Goal: Task Accomplishment & Management: Manage account settings

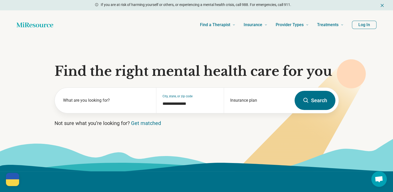
click at [355, 25] on button "Log In" at bounding box center [364, 25] width 25 height 8
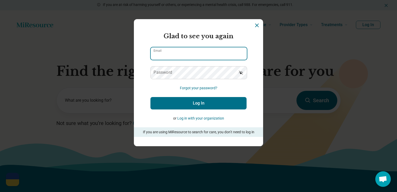
type input "**********"
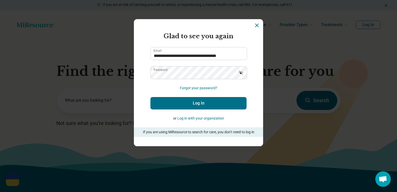
click at [210, 101] on button "Log In" at bounding box center [198, 103] width 96 height 12
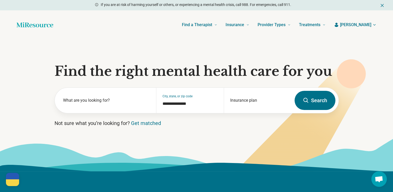
click at [366, 25] on span "[PERSON_NAME]" at bounding box center [355, 25] width 31 height 6
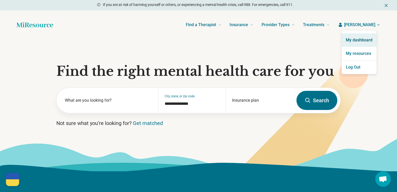
click at [359, 37] on link "My dashboard" at bounding box center [359, 39] width 35 height 13
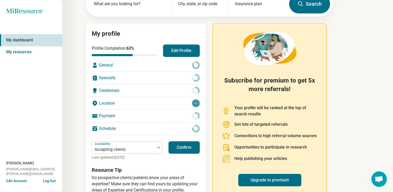
scroll to position [37, 0]
click at [191, 146] on button "Confirm" at bounding box center [184, 147] width 31 height 12
click at [188, 63] on div "General" at bounding box center [146, 65] width 108 height 12
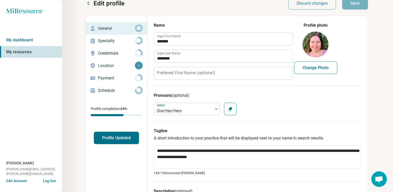
scroll to position [9, 0]
click at [303, 63] on button "Change Photo" at bounding box center [315, 67] width 43 height 12
type input "**********"
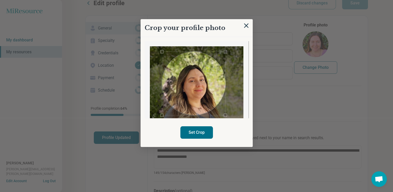
click at [179, 79] on div "Use the arrow keys to move the crop selection area" at bounding box center [193, 83] width 63 height 63
click at [193, 130] on button "Set Crop" at bounding box center [196, 132] width 33 height 12
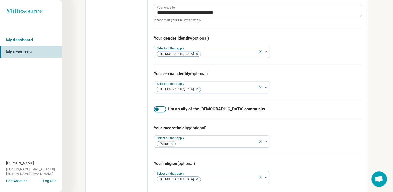
scroll to position [338, 0]
click at [156, 110] on div at bounding box center [160, 109] width 12 height 6
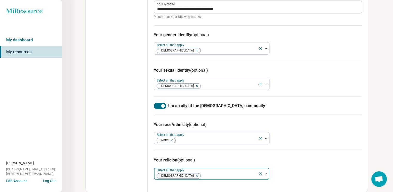
click at [194, 174] on icon "Remove [object Object]" at bounding box center [196, 176] width 4 height 4
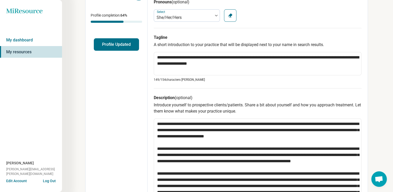
scroll to position [0, 0]
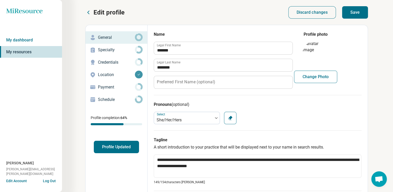
click at [352, 11] on button "Save" at bounding box center [355, 12] width 26 height 12
type textarea "*"
click at [114, 52] on p "Specialty" at bounding box center [116, 50] width 37 height 6
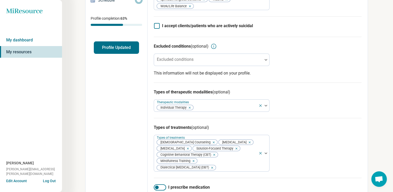
scroll to position [118, 0]
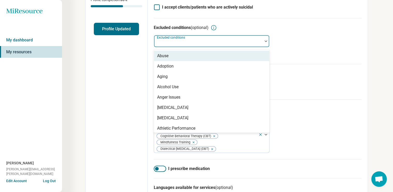
click at [220, 43] on div at bounding box center [208, 43] width 104 height 7
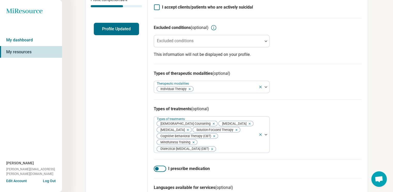
click at [332, 41] on div "Excluded conditions (optional) Excluded conditions This information will not be…" at bounding box center [258, 41] width 208 height 46
